Goal: Book appointment/travel/reservation

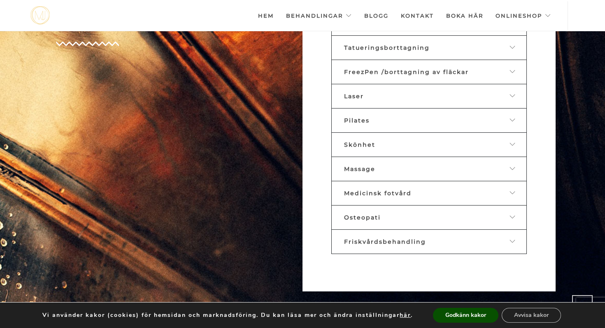
scroll to position [494, 0]
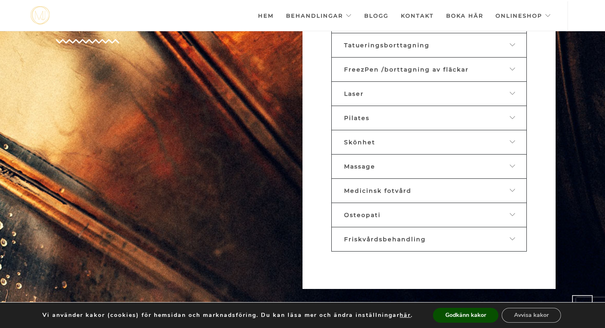
click at [514, 139] on icon at bounding box center [512, 142] width 7 height 6
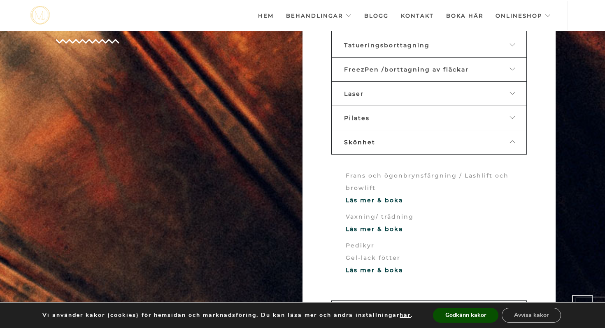
click at [514, 139] on icon at bounding box center [512, 142] width 7 height 6
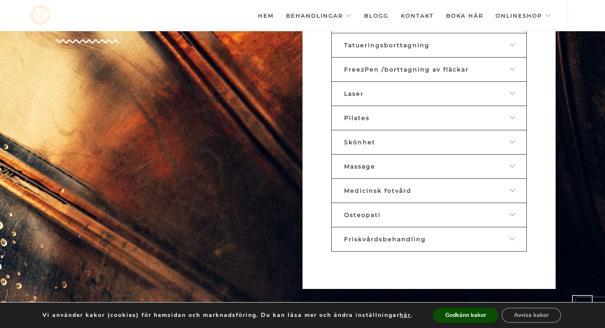
click at [514, 139] on icon at bounding box center [512, 142] width 7 height 6
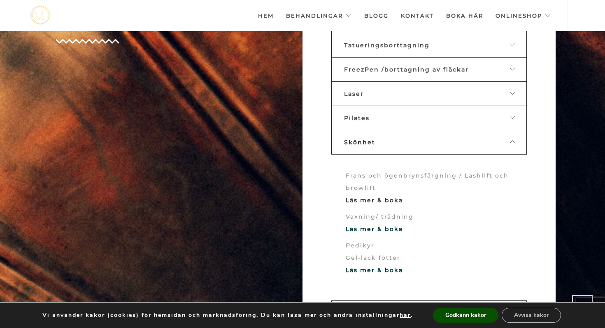
click at [389, 197] on link "Läs mer & boka" at bounding box center [374, 200] width 57 height 7
click at [391, 197] on link "Läs mer & boka" at bounding box center [374, 200] width 57 height 7
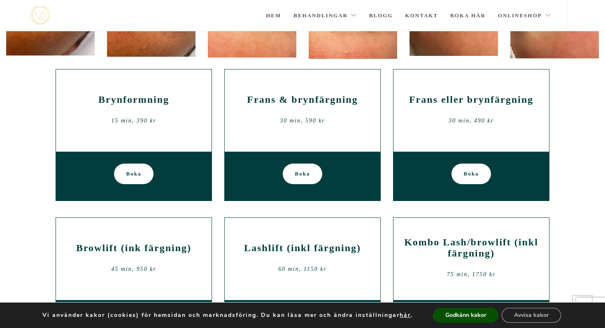
scroll to position [196, 0]
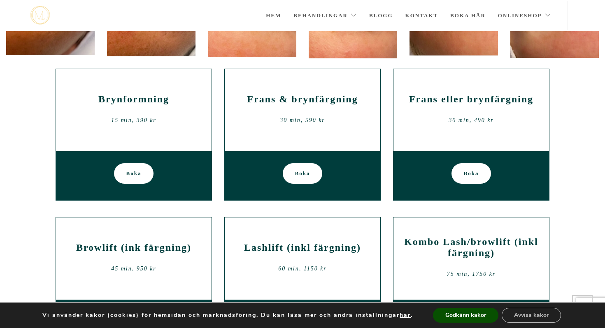
click at [147, 134] on div "Brynformning 15 min, 390 kr" at bounding box center [133, 110] width 143 height 49
click at [147, 96] on div "Brynformning 15 min, 390 kr" at bounding box center [133, 110] width 143 height 49
click at [147, 96] on h2 "Brynformning" at bounding box center [133, 99] width 143 height 11
click at [144, 177] on link "Boka" at bounding box center [134, 173] width 40 height 21
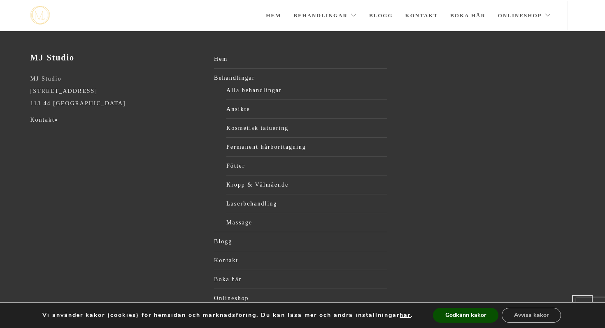
scroll to position [869, 0]
click at [488, 105] on div "MJ Studio MJ Studio [STREET_ADDRESS] Kontakt » Hem Behandlingar Alla behandling…" at bounding box center [302, 191] width 557 height 278
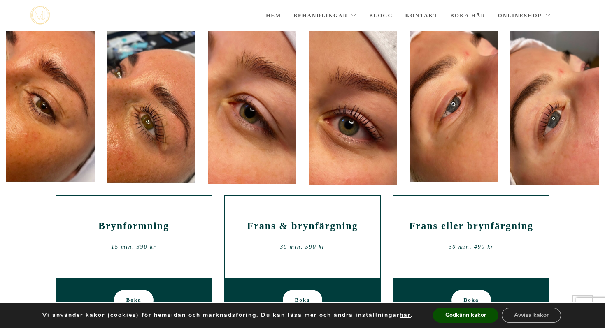
scroll to position [0, 0]
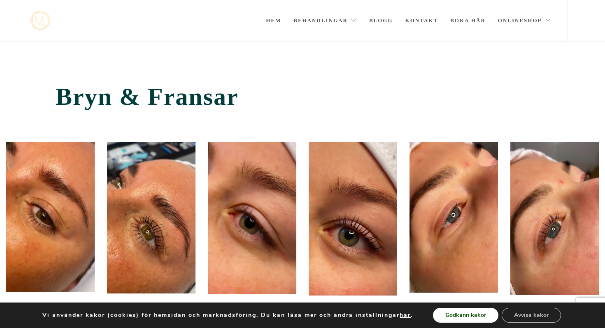
click at [478, 312] on button "Godkänn kakor" at bounding box center [465, 315] width 65 height 15
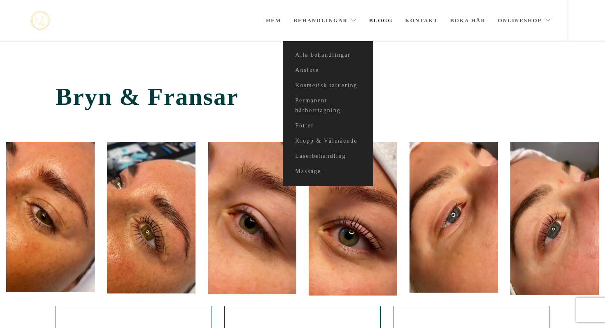
click at [379, 21] on link "Blogg" at bounding box center [381, 20] width 24 height 41
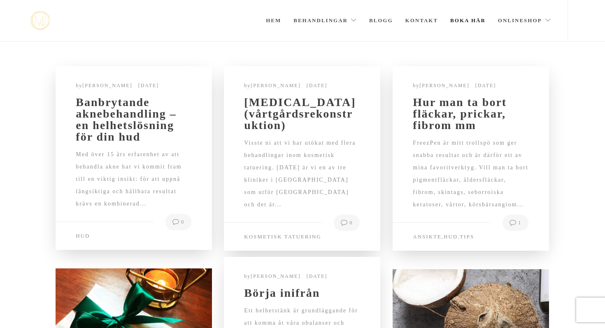
click at [460, 20] on link "Boka här" at bounding box center [467, 20] width 35 height 41
